Goal: Transaction & Acquisition: Purchase product/service

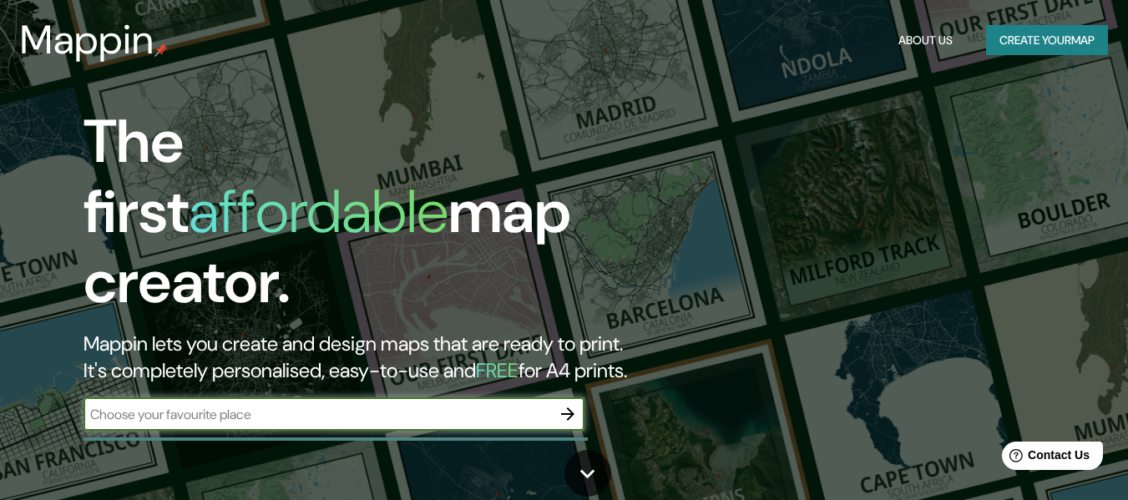
click at [1057, 27] on button "Create your map" at bounding box center [1047, 40] width 122 height 31
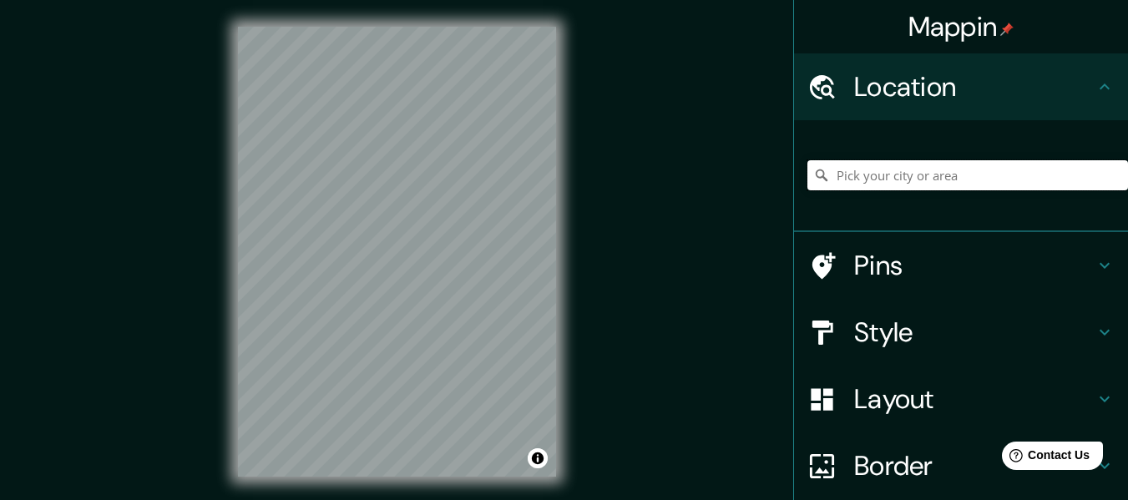
click at [960, 176] on input "Pick your city or area" at bounding box center [967, 175] width 321 height 30
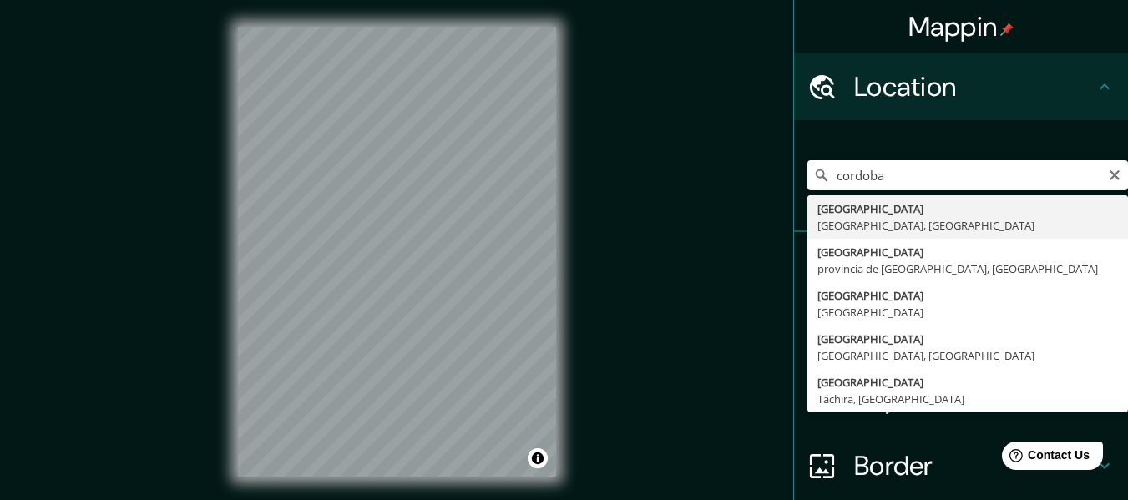
type input "[GEOGRAPHIC_DATA], [GEOGRAPHIC_DATA], [GEOGRAPHIC_DATA]"
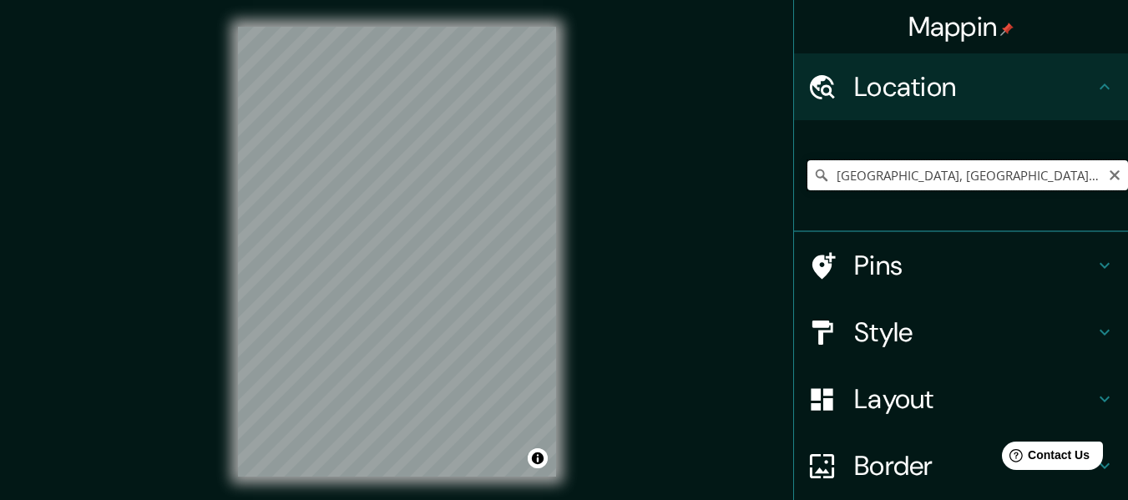
click at [1084, 177] on input "[GEOGRAPHIC_DATA], [GEOGRAPHIC_DATA], [GEOGRAPHIC_DATA]" at bounding box center [967, 175] width 321 height 30
click at [871, 256] on h4 "Pins" at bounding box center [974, 265] width 240 height 33
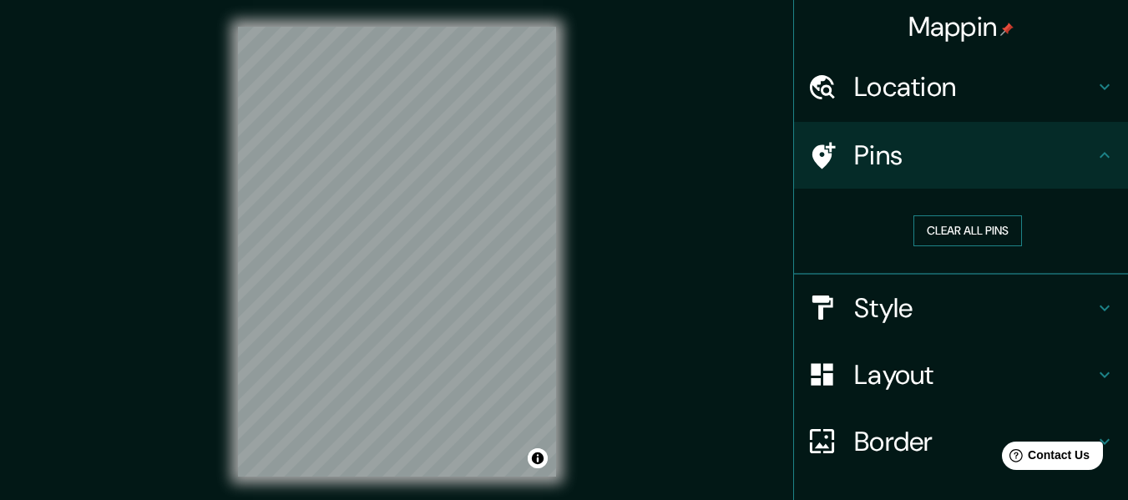
click at [965, 221] on button "Clear all pins" at bounding box center [967, 230] width 109 height 31
click at [966, 311] on h4 "Style" at bounding box center [974, 307] width 240 height 33
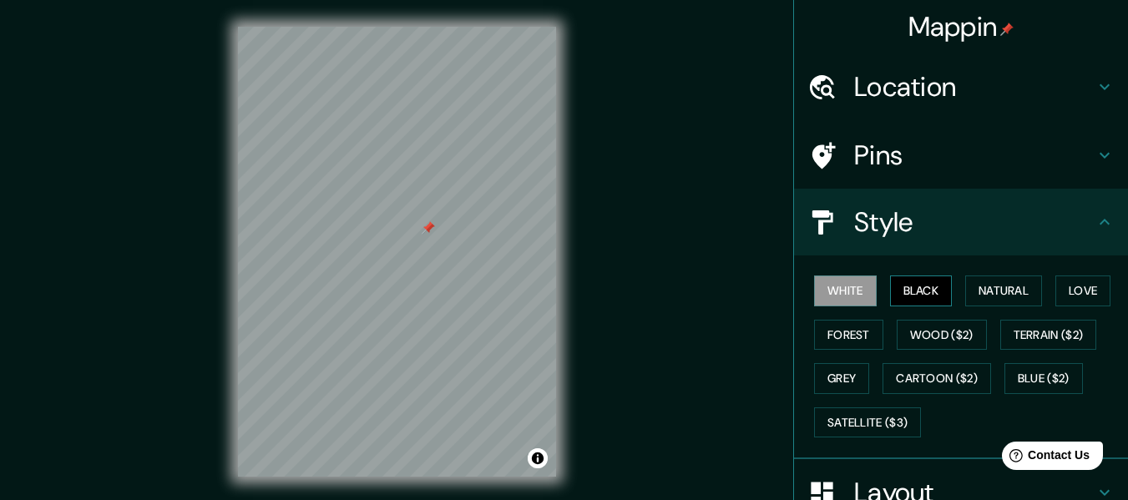
click at [918, 298] on button "Black" at bounding box center [921, 291] width 63 height 31
click at [833, 288] on button "White" at bounding box center [845, 291] width 63 height 31
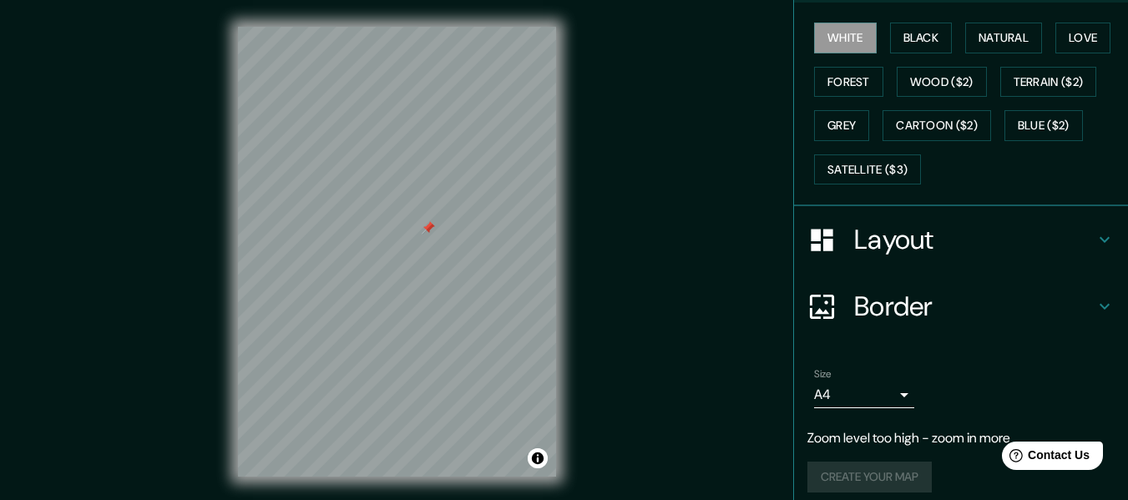
scroll to position [254, 0]
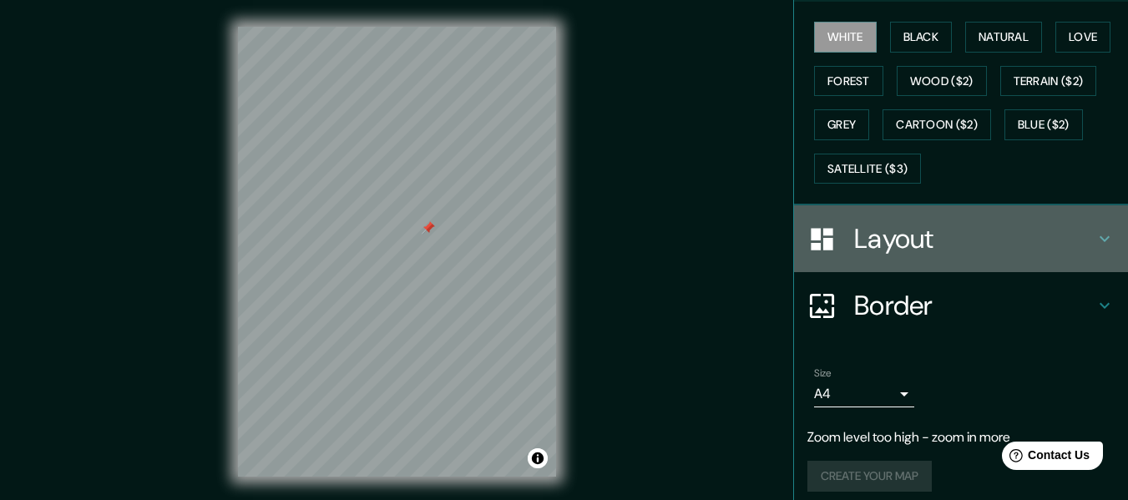
click at [931, 253] on h4 "Layout" at bounding box center [974, 238] width 240 height 33
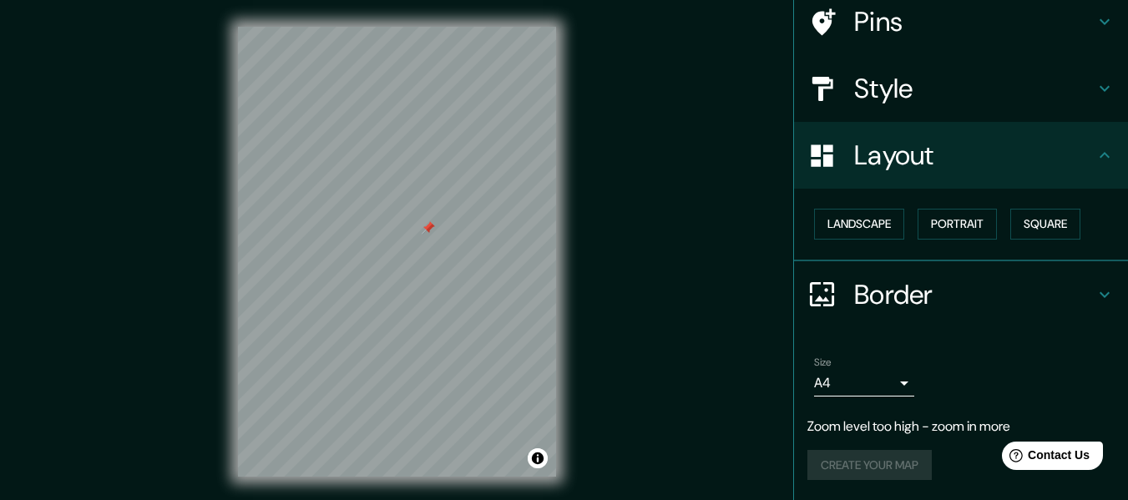
scroll to position [134, 0]
click at [879, 225] on button "Landscape" at bounding box center [859, 224] width 90 height 31
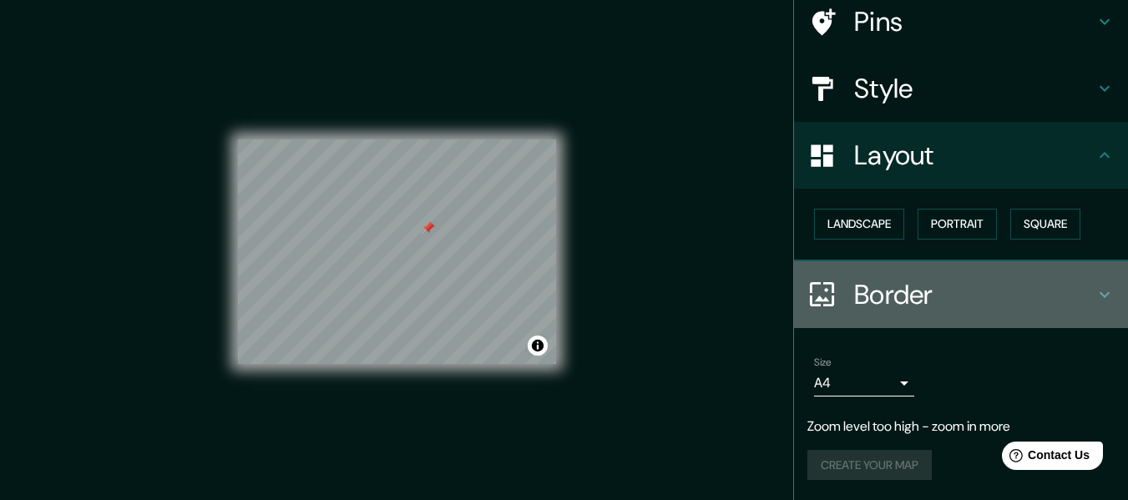
click at [877, 278] on h4 "Border" at bounding box center [974, 294] width 240 height 33
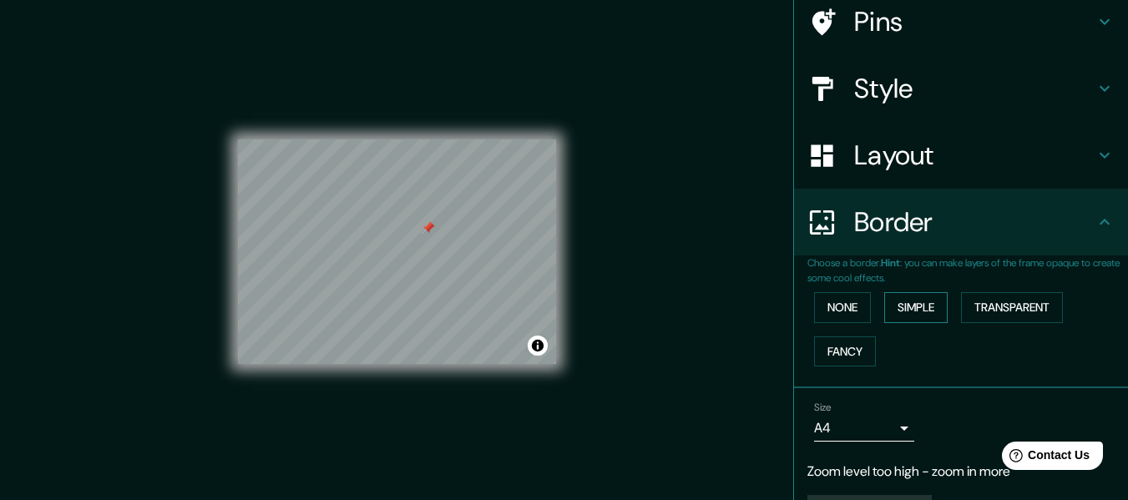
click at [928, 304] on button "Simple" at bounding box center [915, 307] width 63 height 31
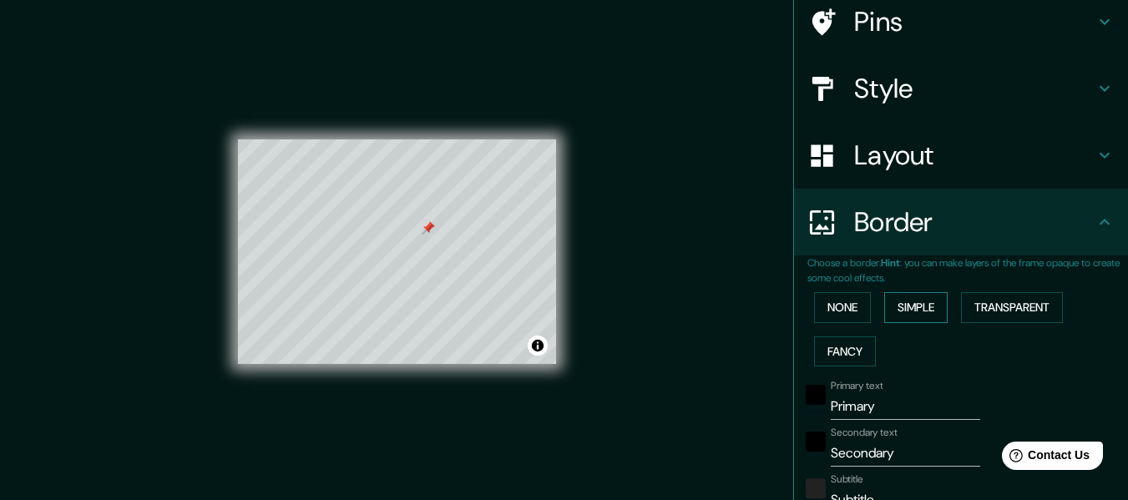
click at [928, 304] on button "Simple" at bounding box center [915, 307] width 63 height 31
type input "152"
type input "30"
click at [842, 298] on button "None" at bounding box center [842, 307] width 57 height 31
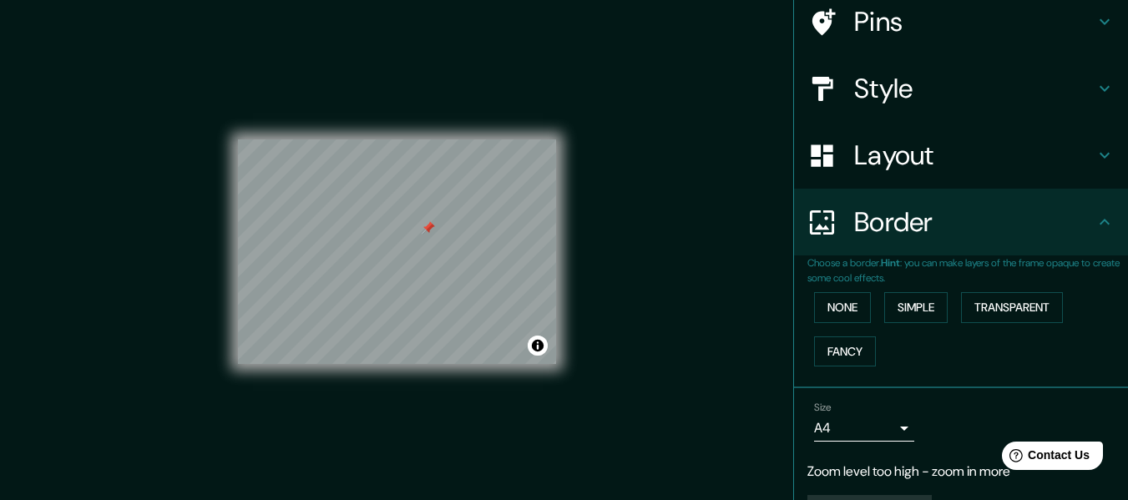
click at [880, 246] on div "Border" at bounding box center [961, 222] width 334 height 67
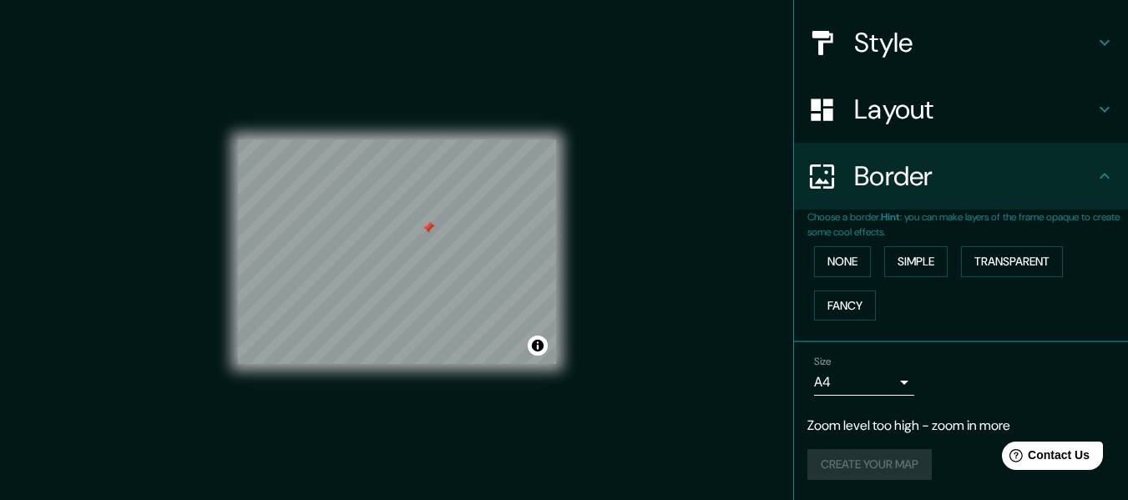
scroll to position [30, 0]
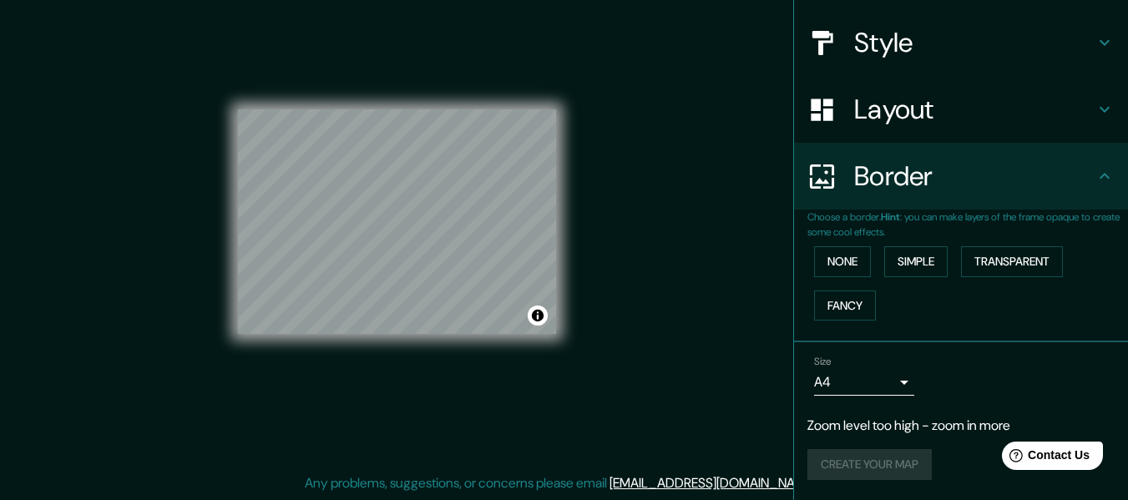
drag, startPoint x: 760, startPoint y: 119, endPoint x: 686, endPoint y: 52, distance: 99.3
click at [686, 52] on div "Mappin Location [GEOGRAPHIC_DATA], [GEOGRAPHIC_DATA], [GEOGRAPHIC_DATA] Pins St…" at bounding box center [564, 235] width 1128 height 530
